Goal: Information Seeking & Learning: Learn about a topic

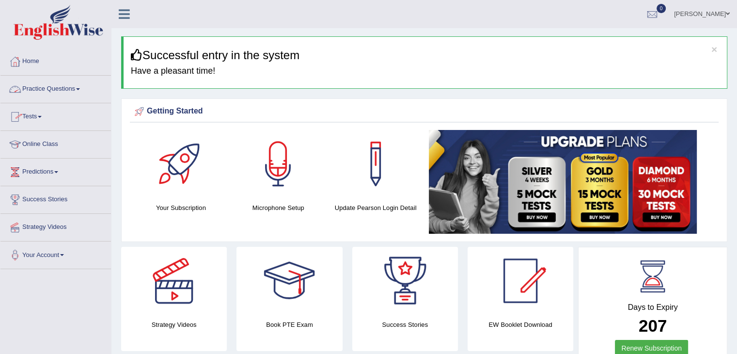
click at [81, 92] on link "Practice Questions" at bounding box center [55, 88] width 110 height 24
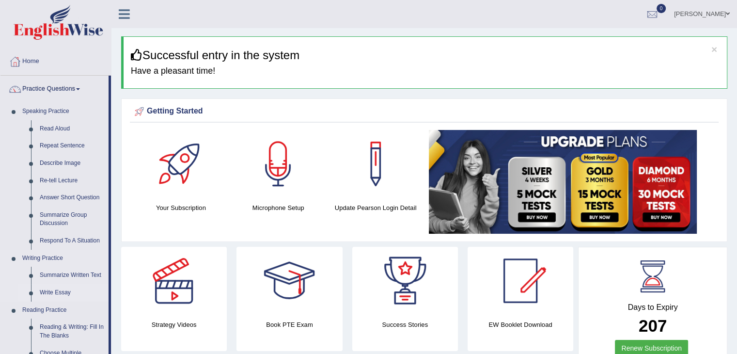
click at [58, 293] on link "Write Essay" at bounding box center [71, 292] width 73 height 17
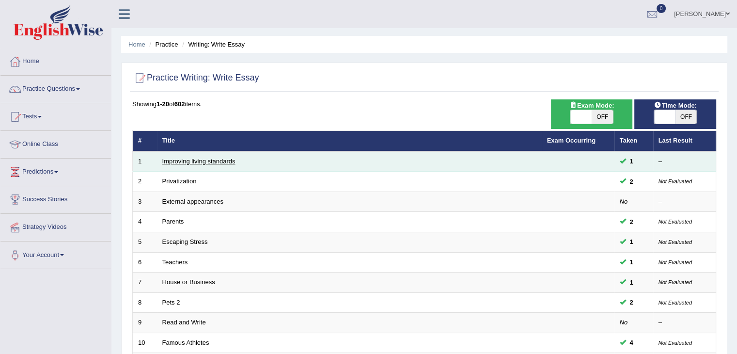
click at [182, 161] on link "Improving living standards" at bounding box center [198, 160] width 73 height 7
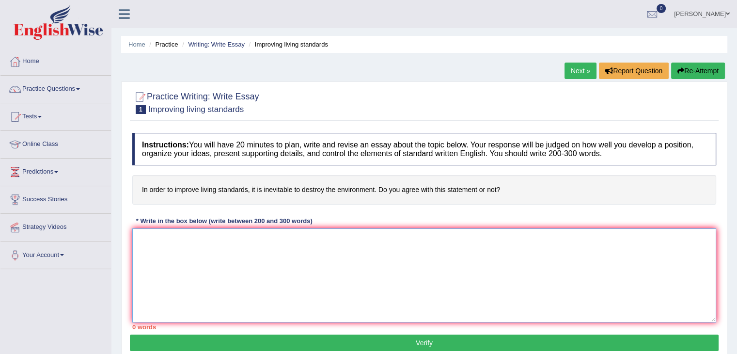
click at [136, 236] on textarea at bounding box center [424, 275] width 584 height 94
drag, startPoint x: 136, startPoint y: 236, endPoint x: 436, endPoint y: 146, distance: 313.6
click at [436, 146] on div "Instructions: You will have 20 minutes to plan, write and revise an essay about…" at bounding box center [424, 231] width 589 height 206
